Goal: Browse casually: Explore the website without a specific task or goal

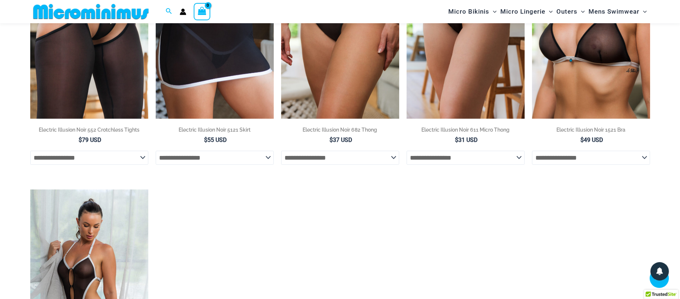
scroll to position [551, 0]
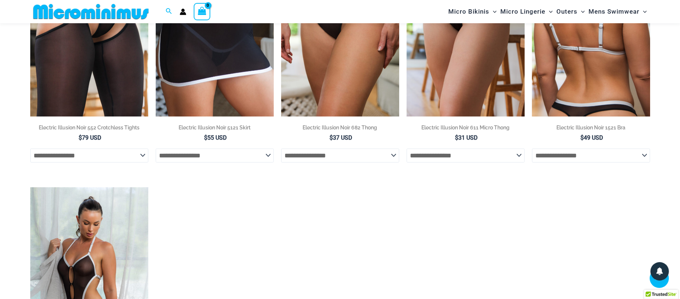
click at [602, 74] on img at bounding box center [591, 28] width 118 height 177
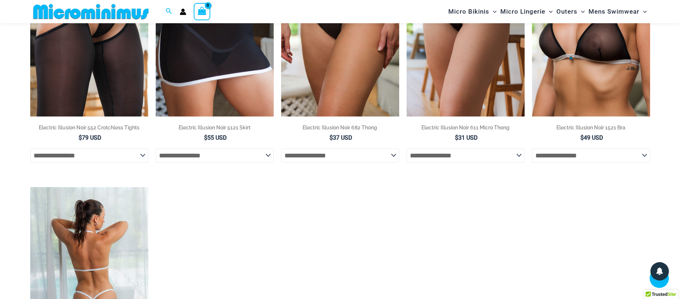
click at [108, 218] on img at bounding box center [89, 275] width 118 height 177
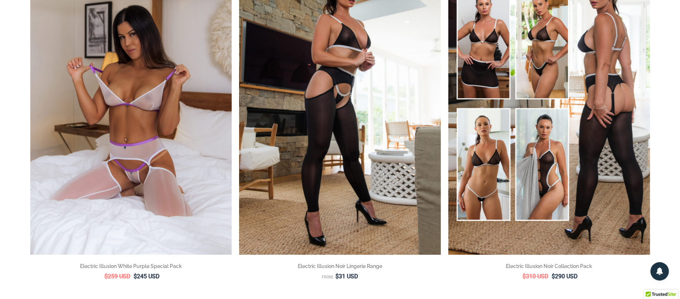
scroll to position [0, 0]
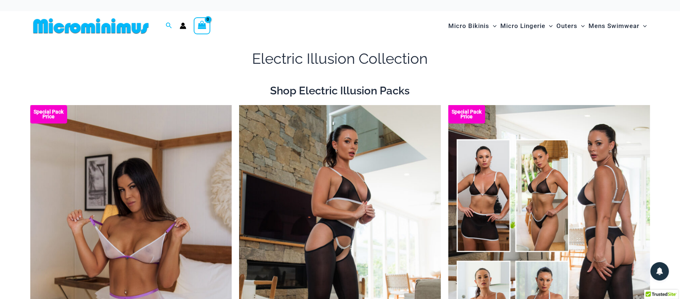
click at [68, 22] on img at bounding box center [90, 26] width 121 height 17
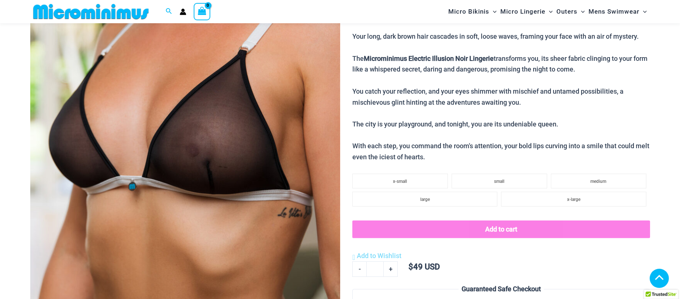
scroll to position [631, 0]
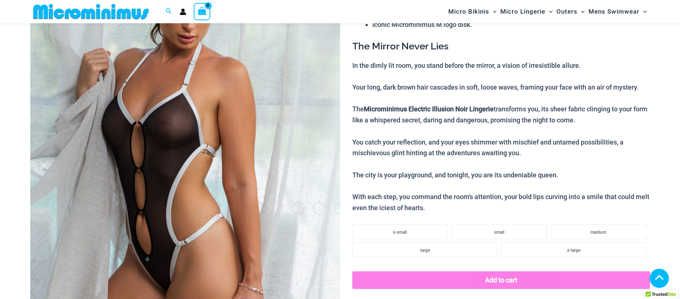
scroll to position [153, 0]
click at [235, 89] on img at bounding box center [185, 146] width 310 height 465
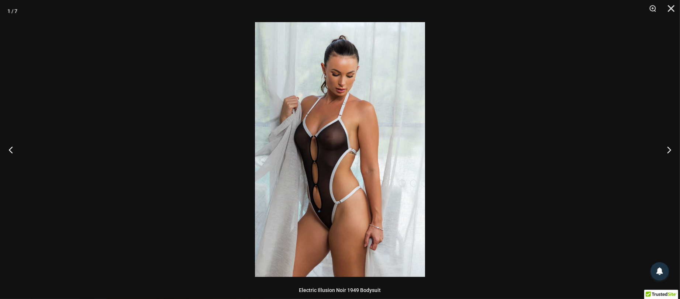
click at [328, 117] on img at bounding box center [340, 149] width 170 height 255
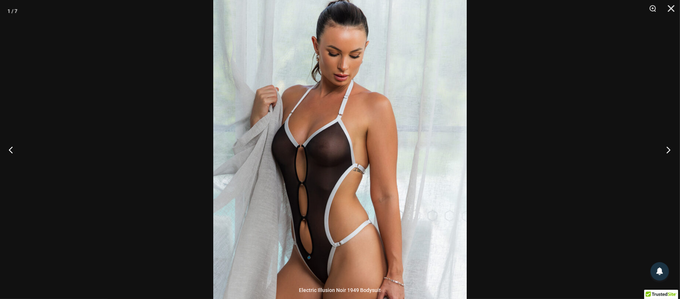
click at [674, 151] on button "Next" at bounding box center [666, 149] width 28 height 37
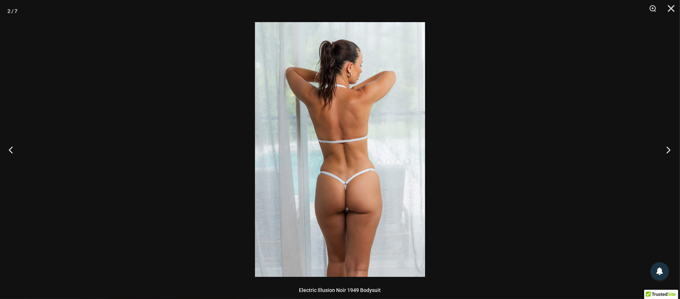
click at [674, 150] on button "Next" at bounding box center [666, 149] width 28 height 37
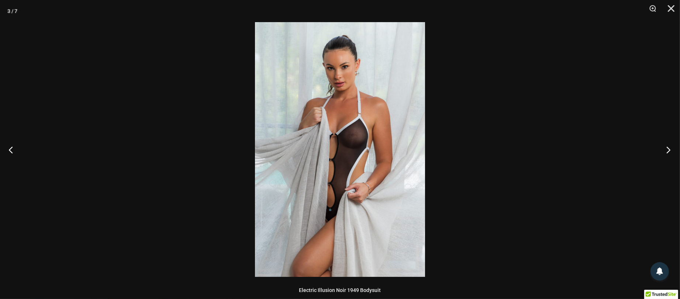
click at [674, 150] on button "Next" at bounding box center [666, 149] width 28 height 37
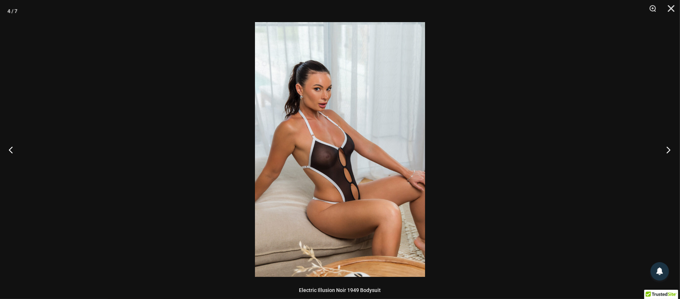
click at [674, 150] on button "Next" at bounding box center [666, 149] width 28 height 37
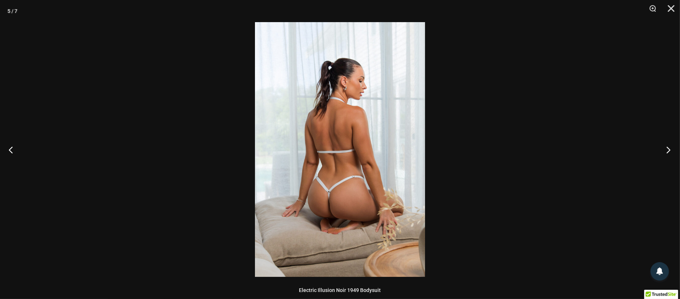
click at [674, 150] on button "Next" at bounding box center [666, 149] width 28 height 37
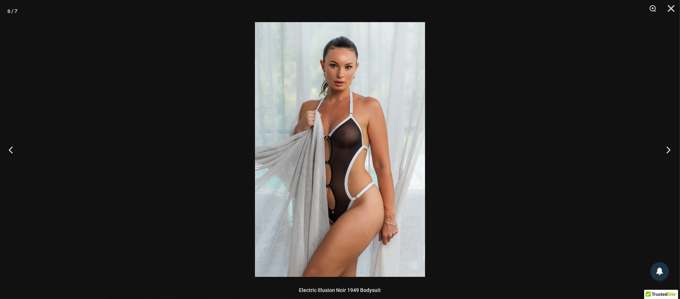
click at [674, 150] on button "Next" at bounding box center [666, 149] width 28 height 37
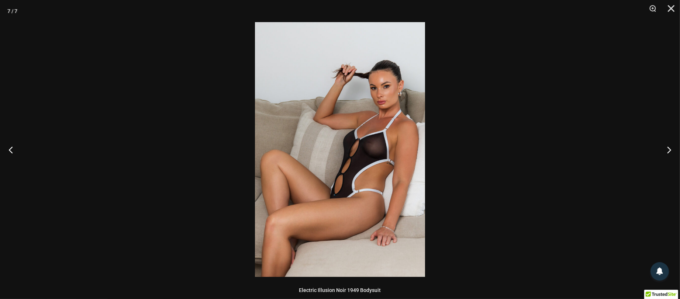
click at [575, 151] on div at bounding box center [340, 149] width 680 height 299
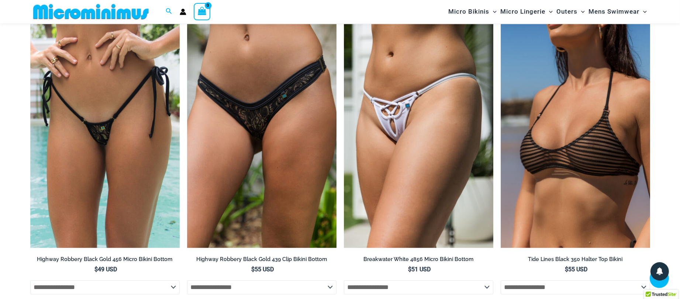
scroll to position [1985, 0]
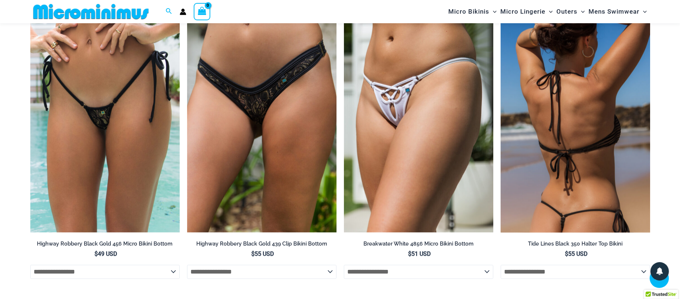
click at [610, 180] on img at bounding box center [574, 120] width 149 height 224
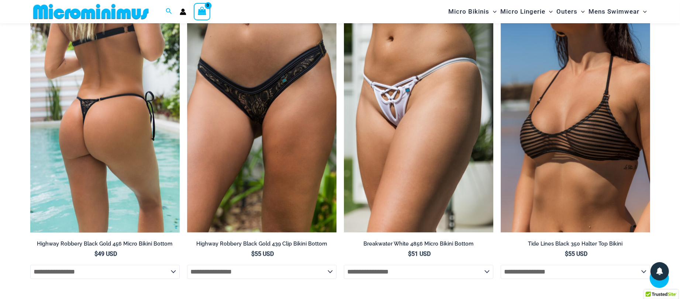
click at [149, 138] on img at bounding box center [104, 120] width 149 height 224
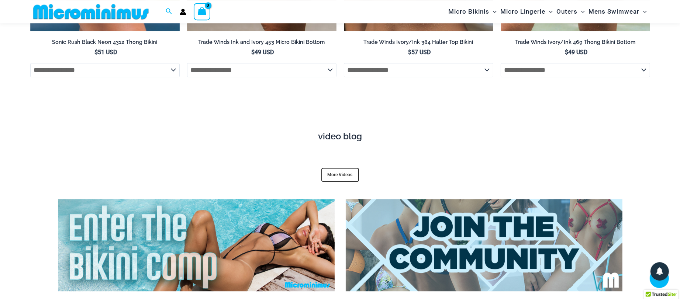
scroll to position [2463, 0]
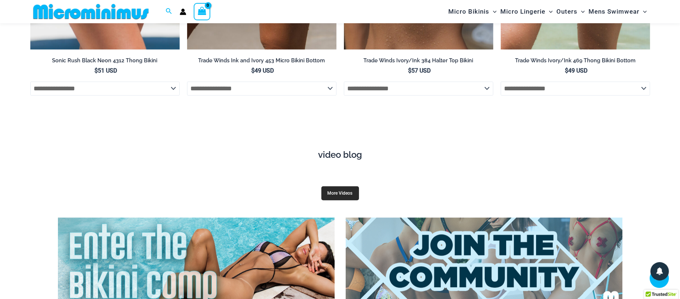
click at [349, 188] on link "More Videos" at bounding box center [340, 193] width 38 height 14
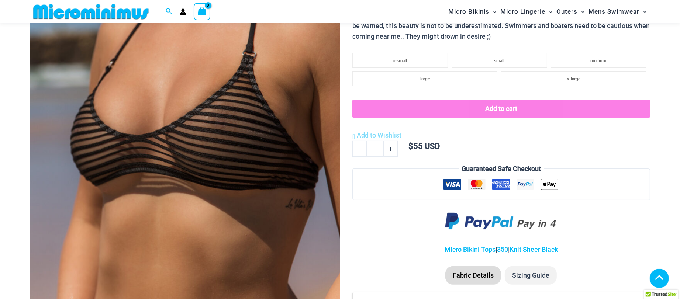
scroll to position [192, 0]
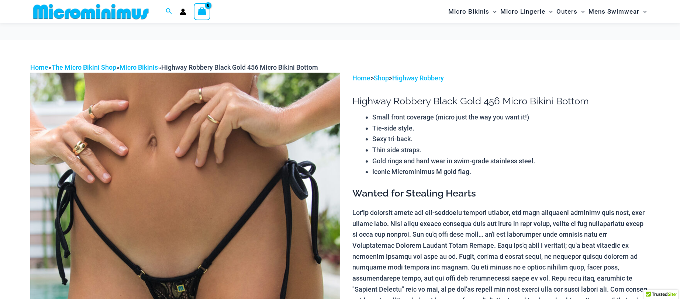
scroll to position [74, 0]
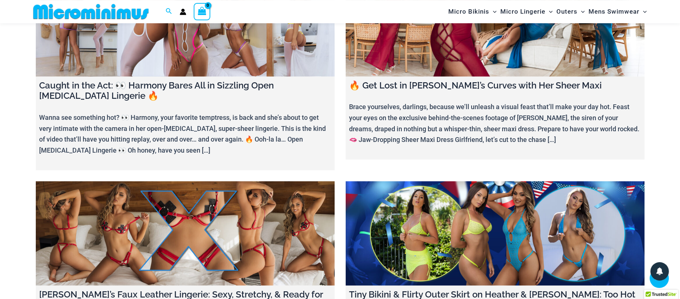
scroll to position [910, 0]
